Goal: Information Seeking & Learning: Learn about a topic

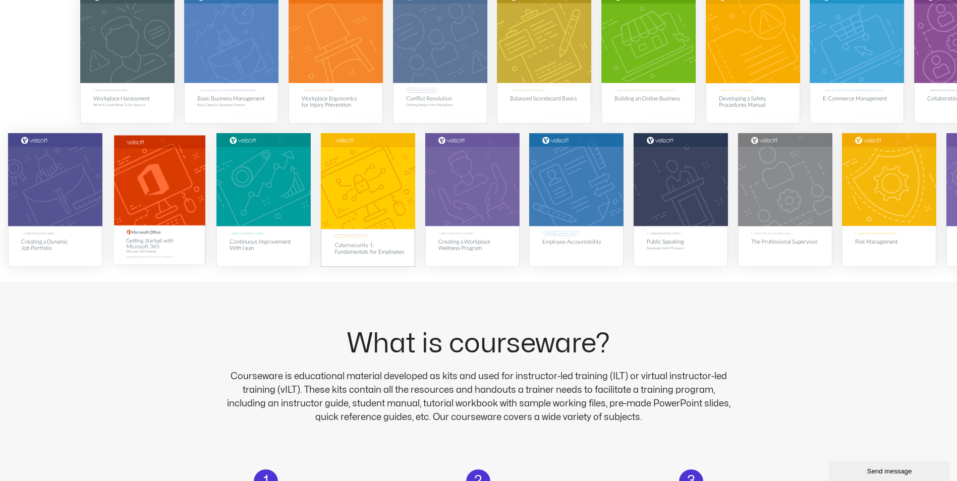
click at [152, 247] on img at bounding box center [158, 200] width 91 height 130
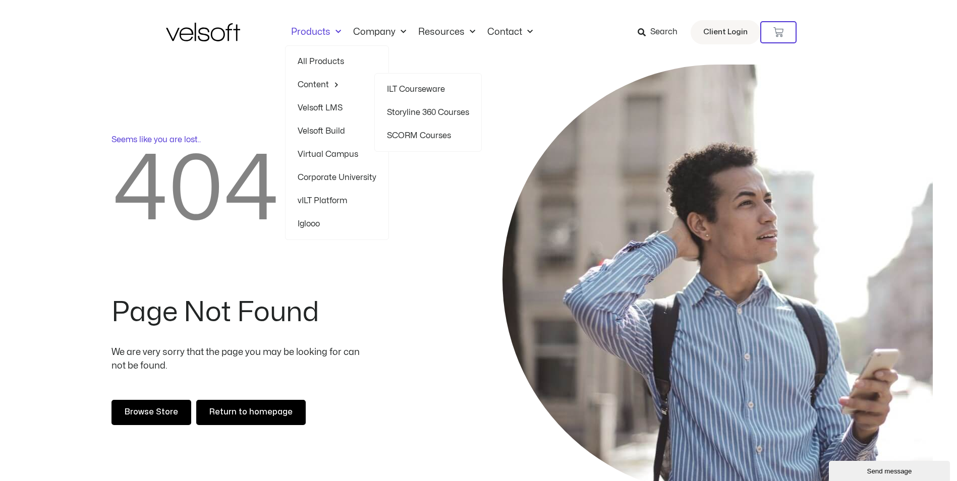
click at [335, 83] on span "Menu" at bounding box center [334, 85] width 10 height 16
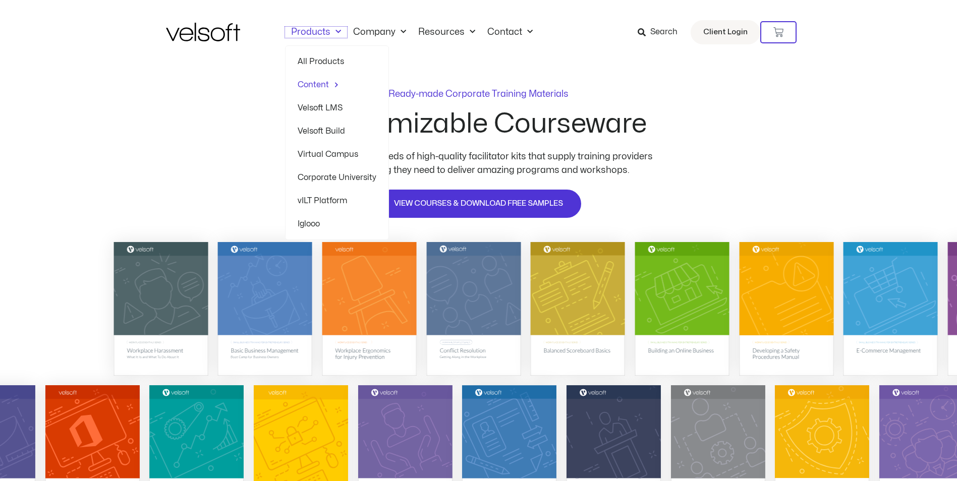
click at [309, 33] on link "Products" at bounding box center [316, 32] width 62 height 11
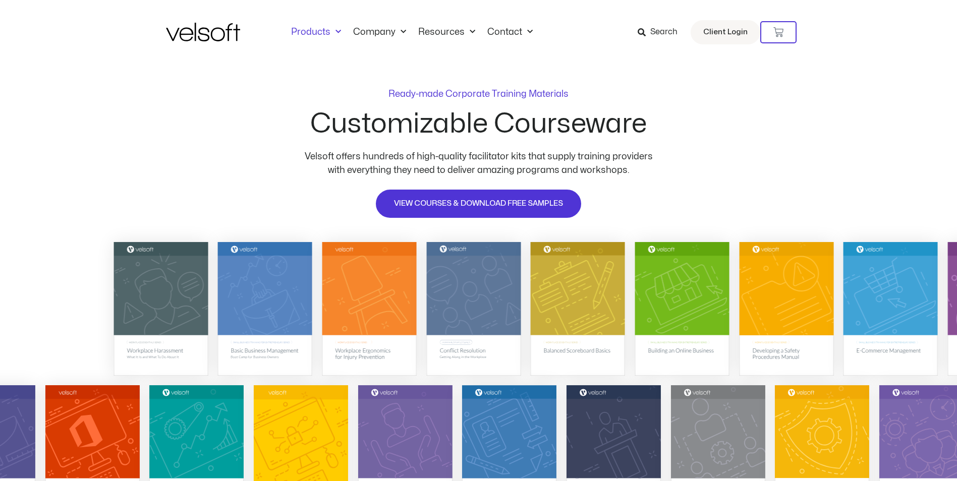
click at [316, 28] on link "Products" at bounding box center [316, 32] width 62 height 11
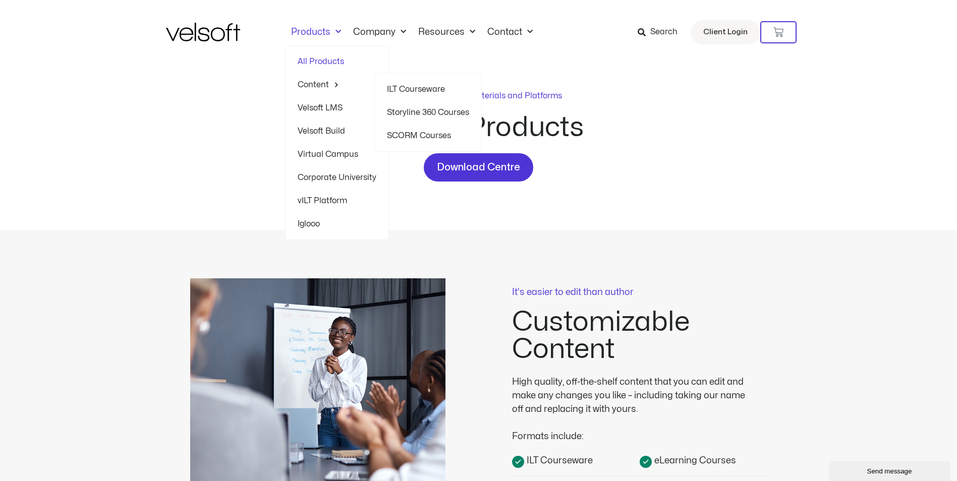
click at [412, 114] on link "Storyline 360 Courses" at bounding box center [428, 112] width 82 height 23
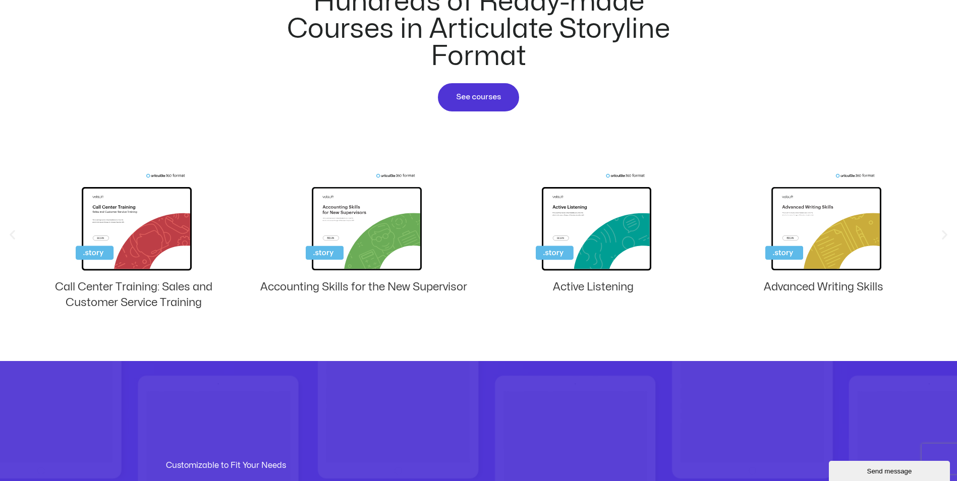
scroll to position [655, 0]
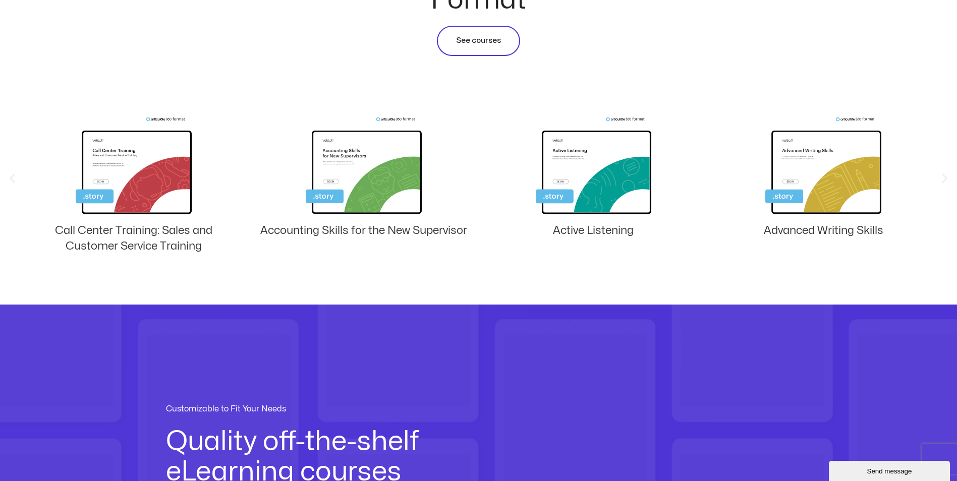
click at [471, 44] on span "See courses" at bounding box center [478, 41] width 45 height 12
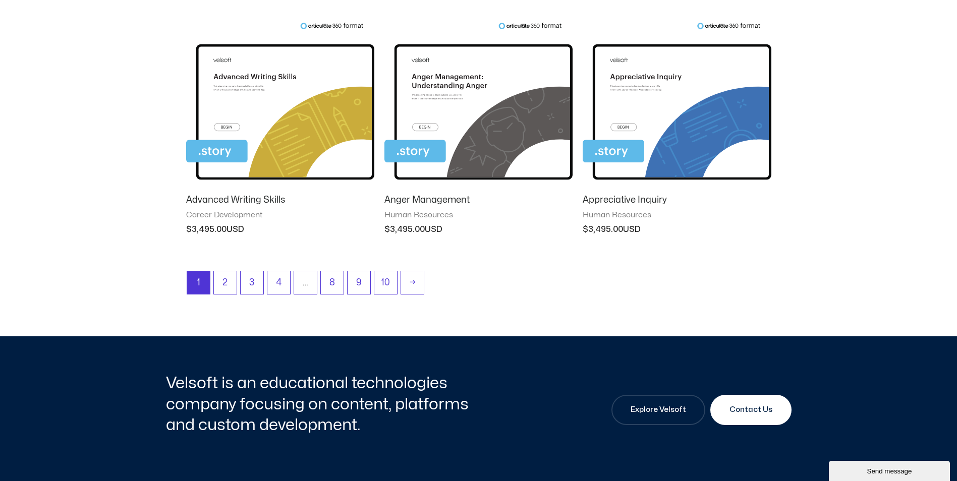
scroll to position [908, 0]
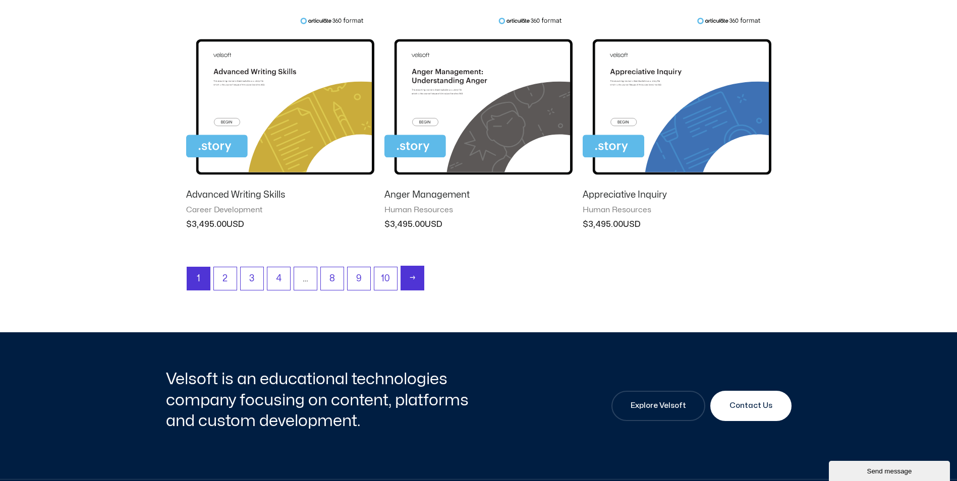
click at [405, 281] on link "→" at bounding box center [412, 278] width 23 height 24
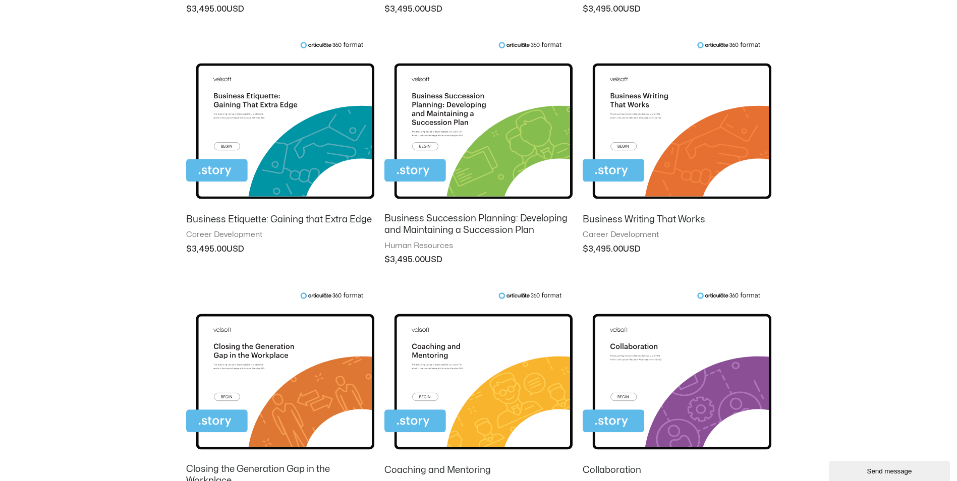
scroll to position [857, 0]
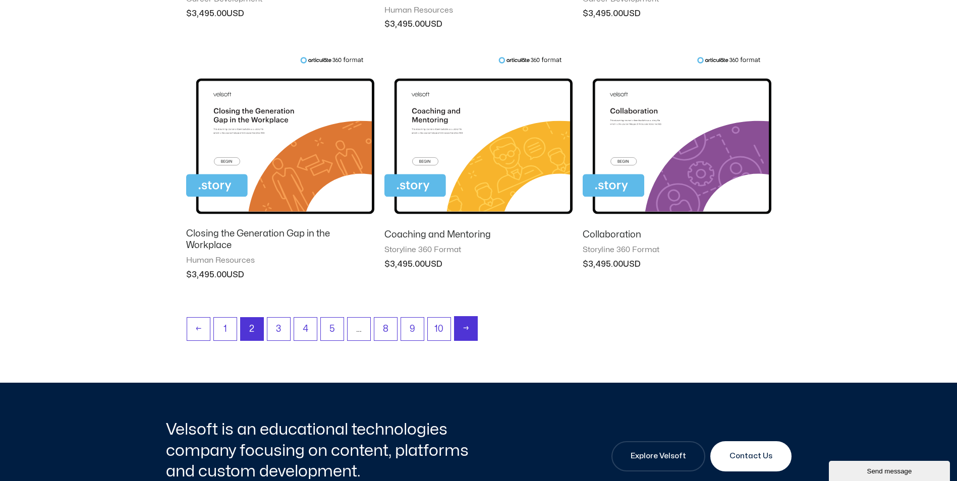
click at [473, 324] on link "→" at bounding box center [465, 329] width 23 height 24
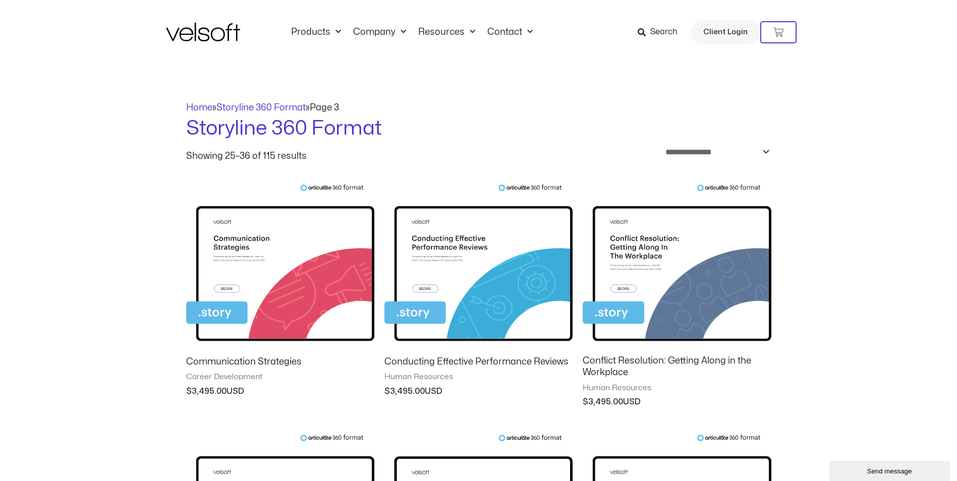
click at [261, 367] on h2 "Communication Strategies" at bounding box center [280, 362] width 188 height 12
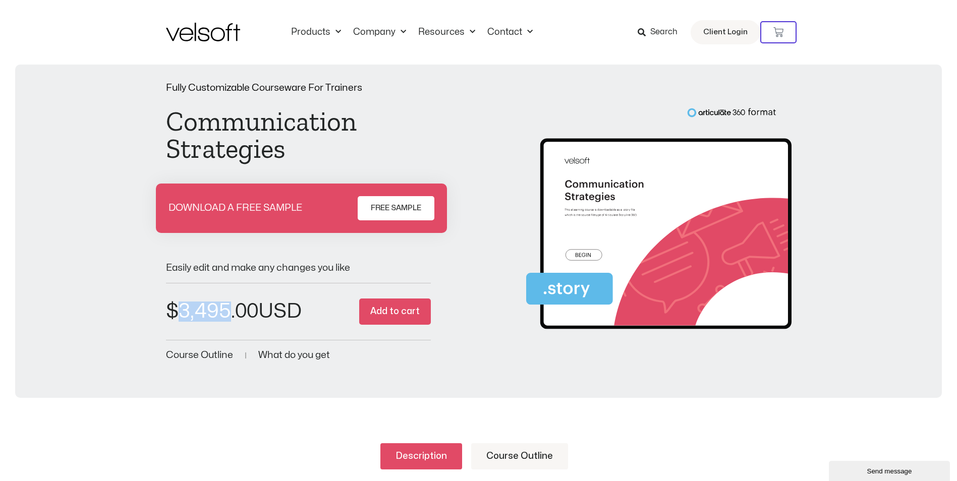
drag, startPoint x: 227, startPoint y: 316, endPoint x: 179, endPoint y: 315, distance: 48.4
click at [179, 315] on bdi "$ 3,495.00" at bounding box center [212, 312] width 92 height 20
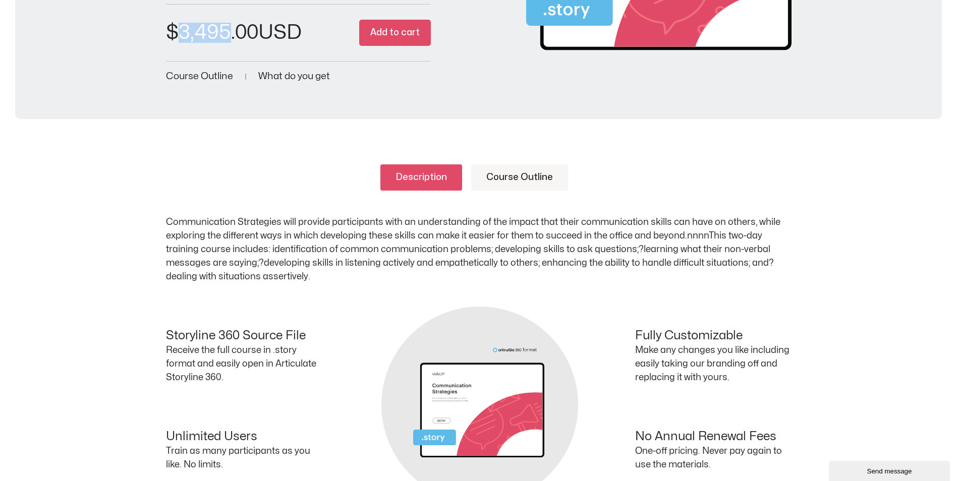
scroll to position [303, 0]
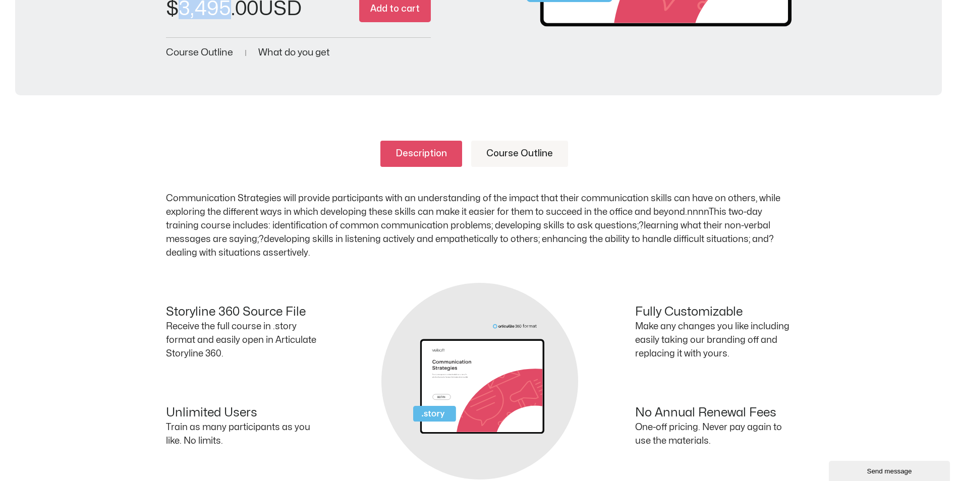
click at [540, 153] on link "Course Outline" at bounding box center [519, 154] width 97 height 26
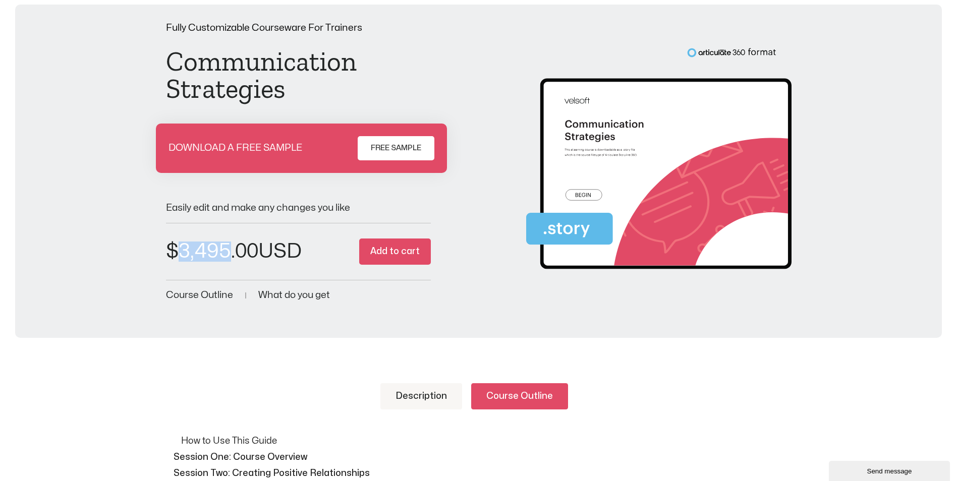
scroll to position [50, 0]
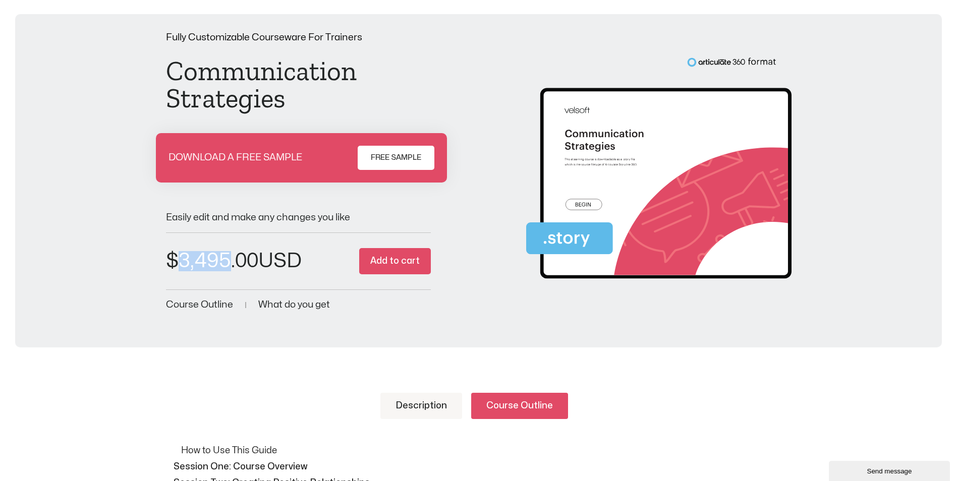
click at [427, 399] on link "Description" at bounding box center [421, 406] width 82 height 26
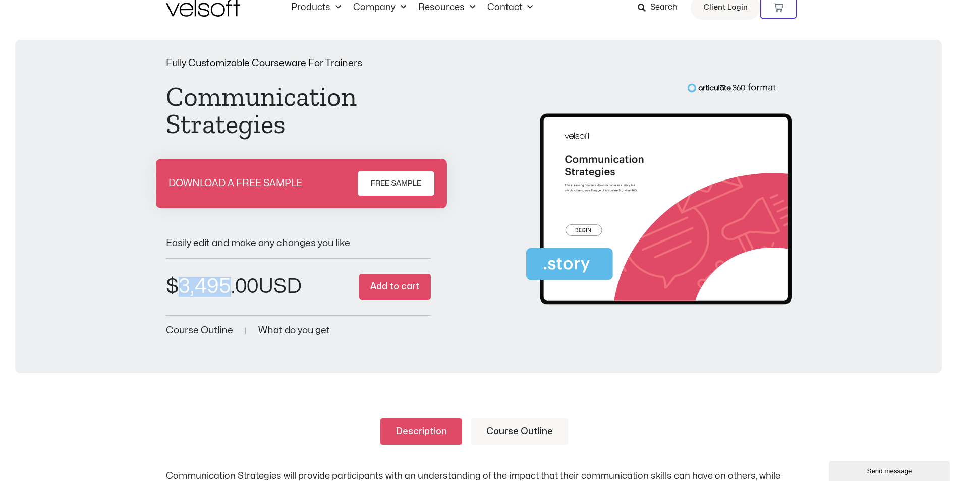
scroll to position [0, 0]
